Goal: Communication & Community: Answer question/provide support

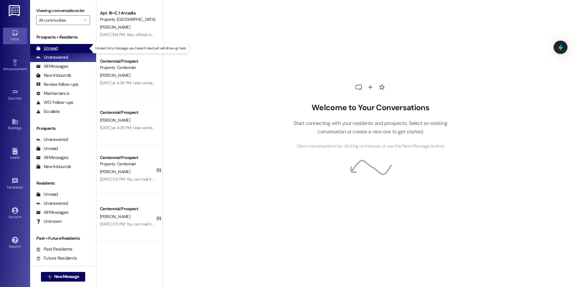
click at [62, 47] on div "Unread (0)" at bounding box center [63, 48] width 66 height 9
